Goal: Task Accomplishment & Management: Complete application form

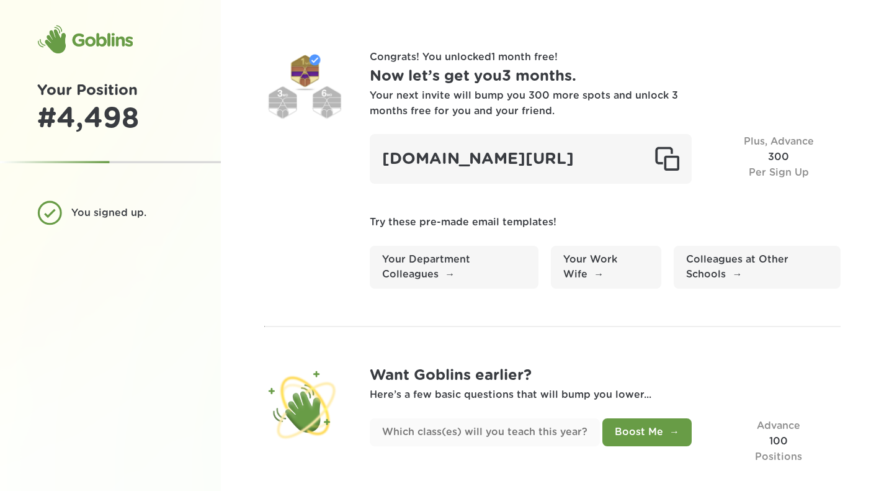
scroll to position [47, 0]
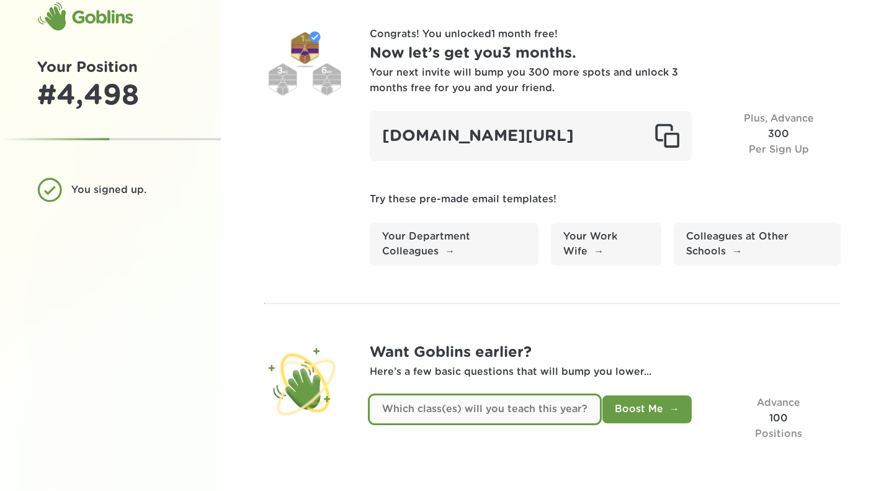
click at [533, 414] on input "text" at bounding box center [485, 409] width 230 height 28
click at [568, 414] on input "text" at bounding box center [485, 409] width 230 height 28
type input "6th and 7th grade math"
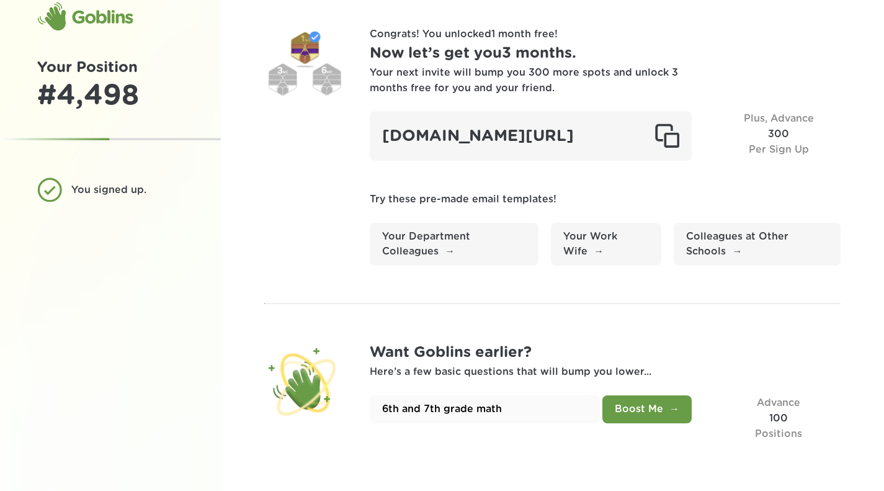
click at [662, 405] on button "Boost Me" at bounding box center [646, 409] width 89 height 28
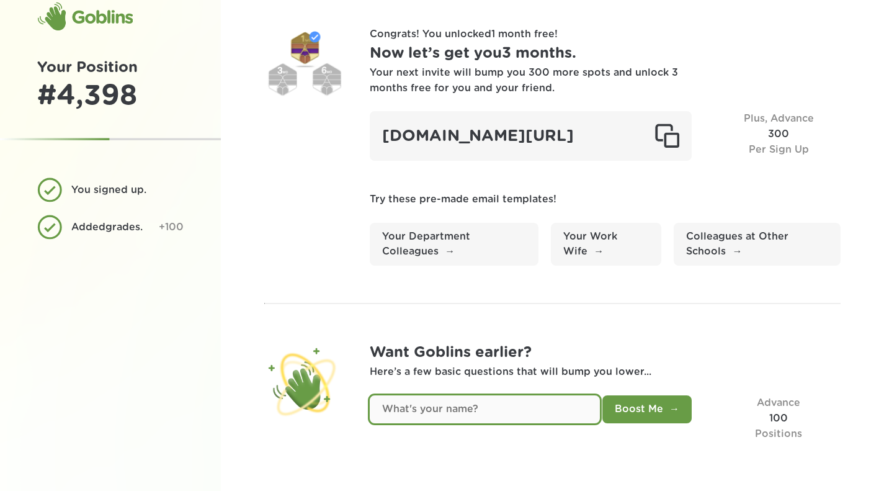
click at [486, 410] on input "text" at bounding box center [485, 409] width 230 height 28
type input "Mika Luey"
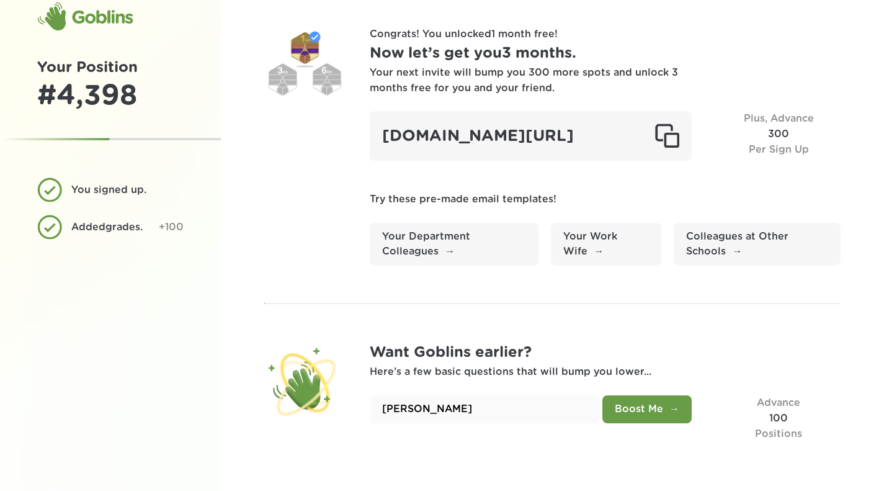
click at [659, 413] on button "Boost Me" at bounding box center [646, 409] width 89 height 28
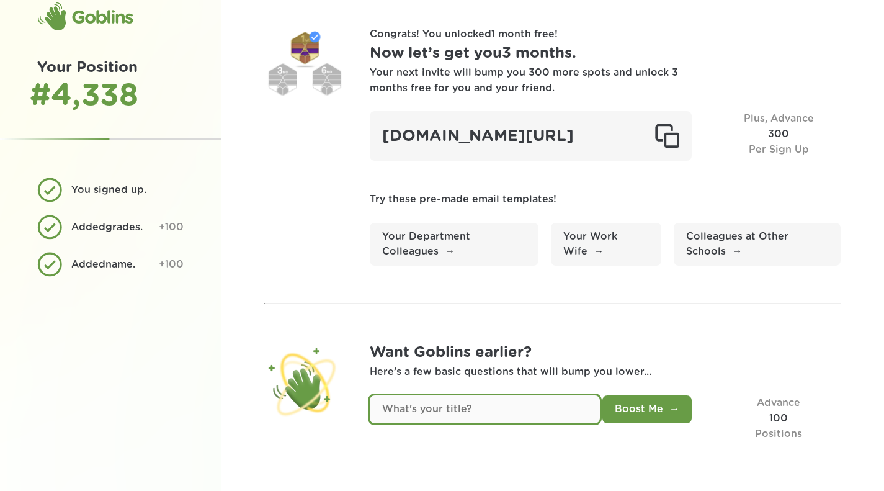
click at [489, 412] on input "text" at bounding box center [485, 409] width 230 height 28
type input "Math Teacher"
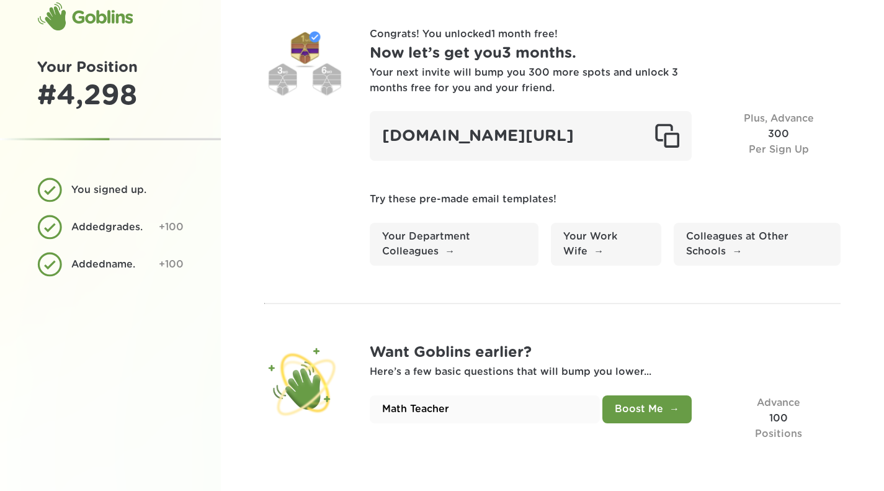
click at [656, 410] on button "Boost Me" at bounding box center [646, 409] width 89 height 28
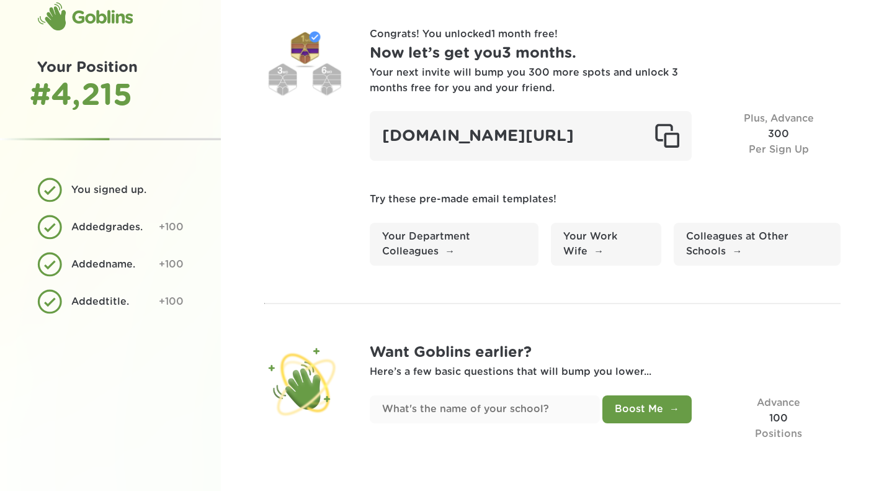
click at [522, 411] on input "text" at bounding box center [485, 409] width 230 height 28
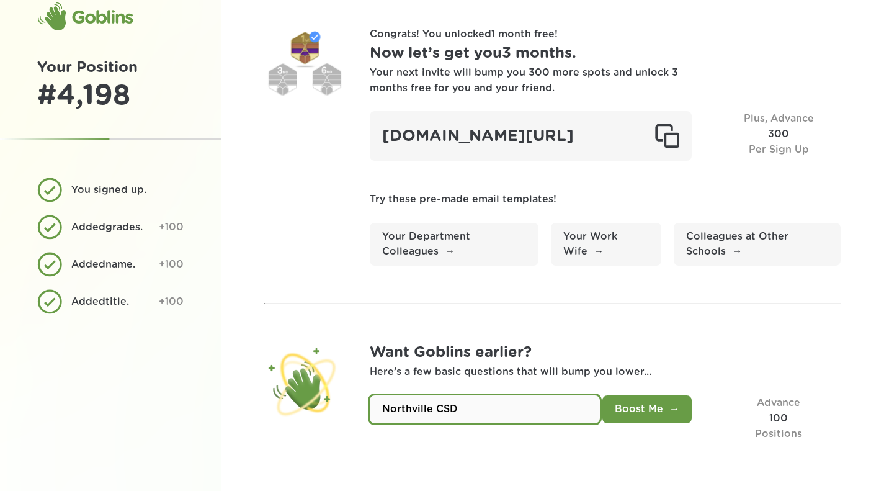
type input "Northville CSD"
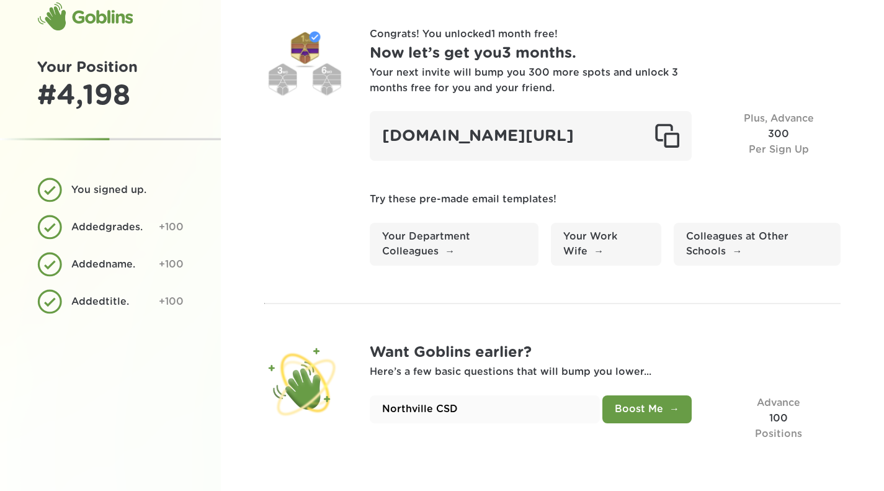
click at [636, 411] on button "Boost Me" at bounding box center [646, 409] width 89 height 28
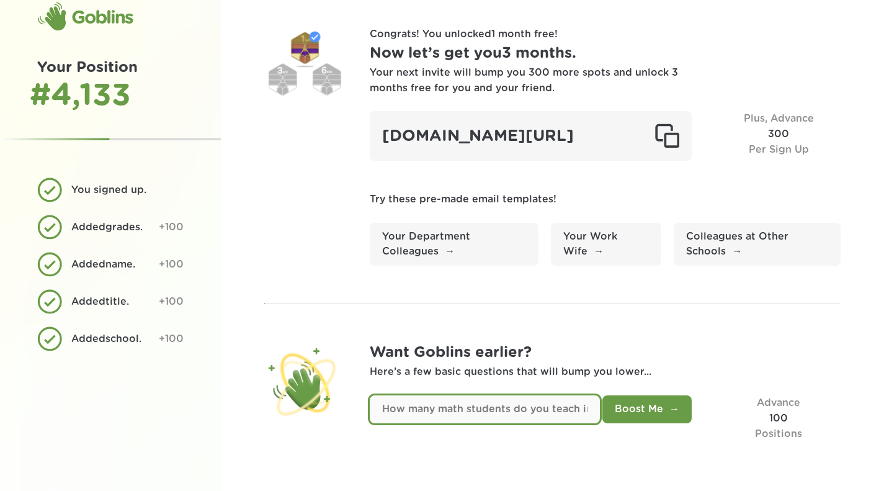
click at [524, 408] on input "text" at bounding box center [485, 409] width 230 height 28
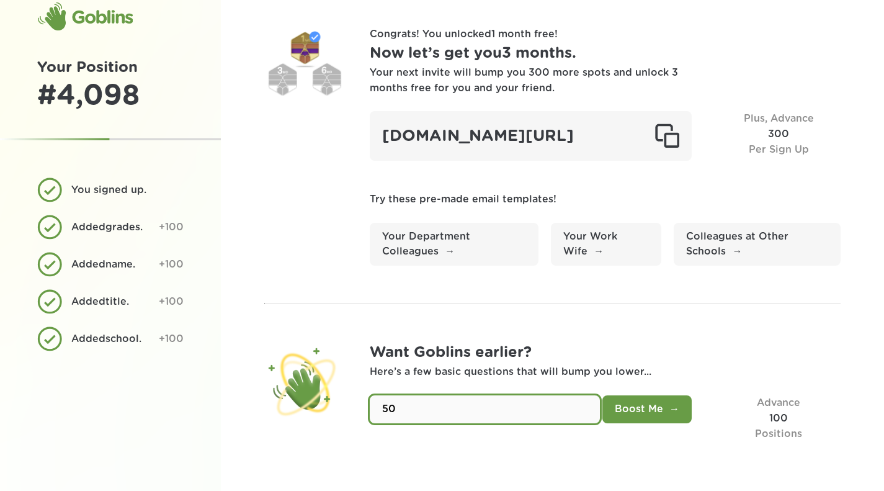
type input "50"
click at [659, 414] on button "Boost Me" at bounding box center [646, 409] width 89 height 28
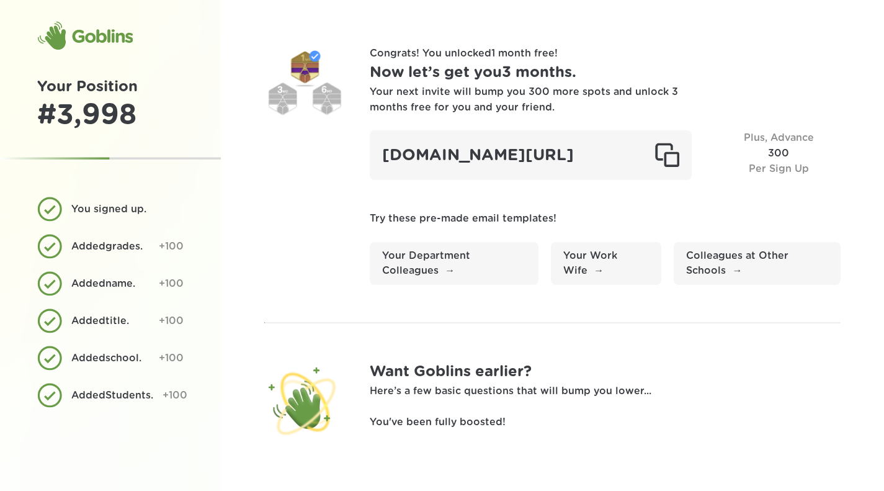
scroll to position [0, 0]
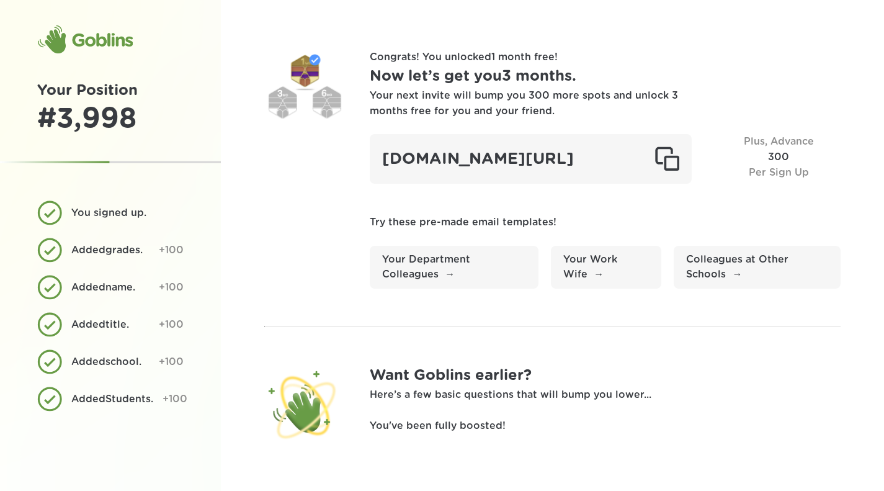
click at [483, 403] on p "Here’s a few basic questions that will bump you lower..." at bounding box center [605, 395] width 471 height 16
click at [105, 48] on div "Goblins" at bounding box center [85, 40] width 96 height 30
click at [311, 116] on div at bounding box center [304, 90] width 81 height 81
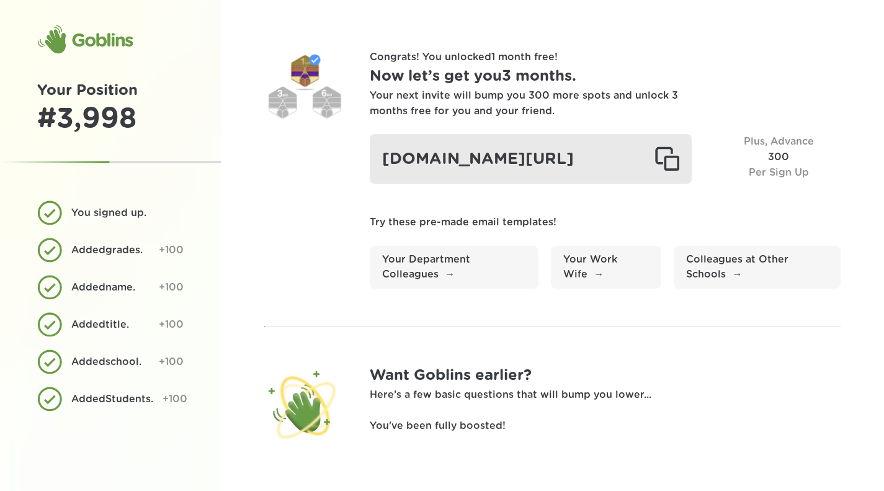
click at [554, 181] on div "goblinsapp.com/?r=recf8l8yNoQxhnS9U" at bounding box center [531, 159] width 322 height 50
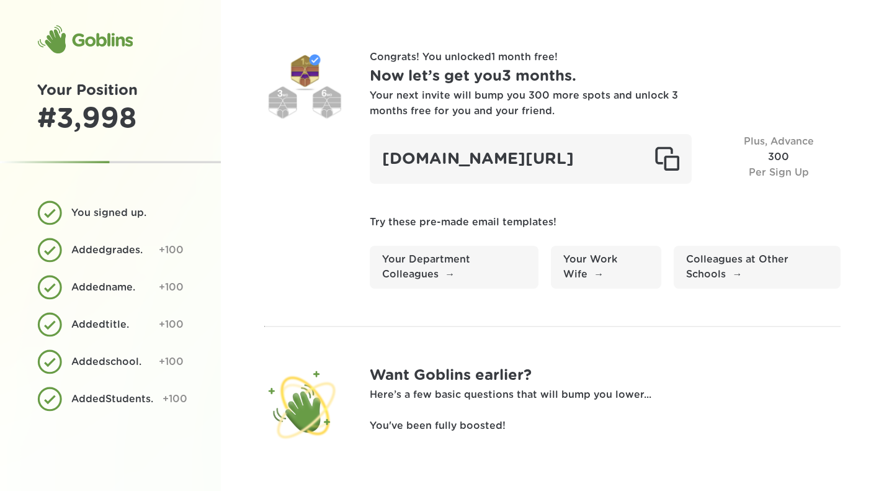
scroll to position [28, 0]
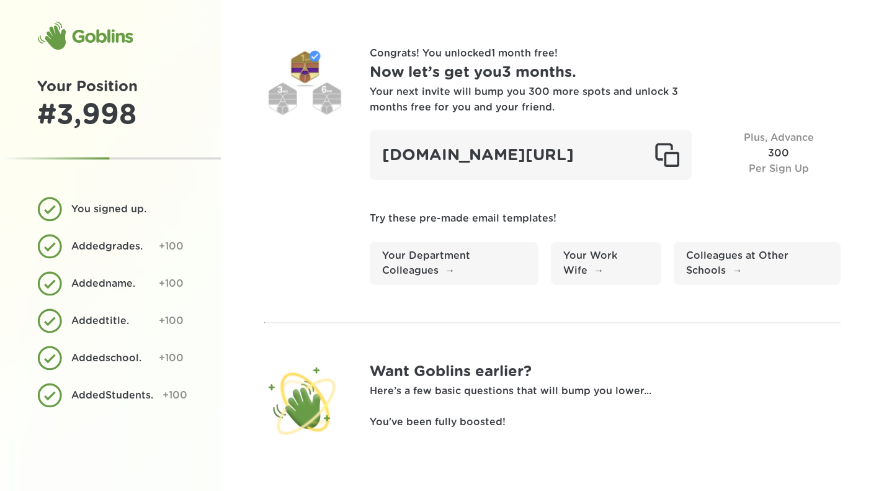
click at [445, 426] on p "You've been fully boosted!" at bounding box center [605, 422] width 471 height 16
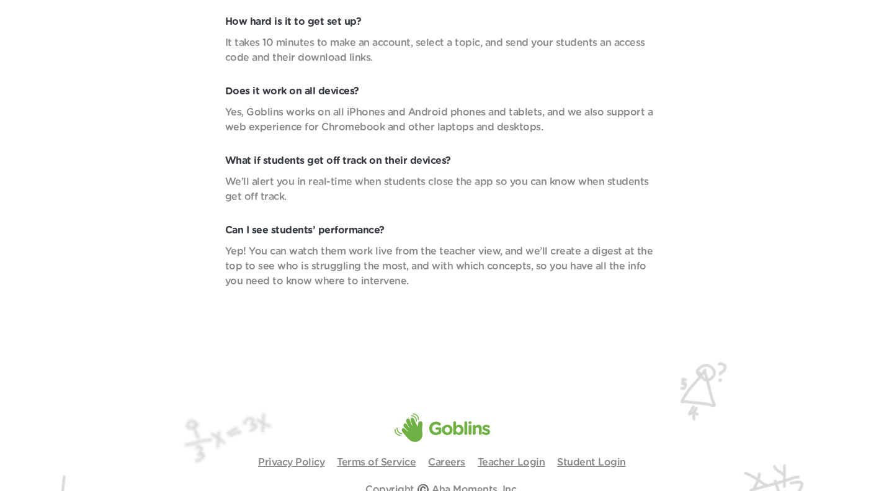
scroll to position [4415, 0]
